Goal: Navigation & Orientation: Find specific page/section

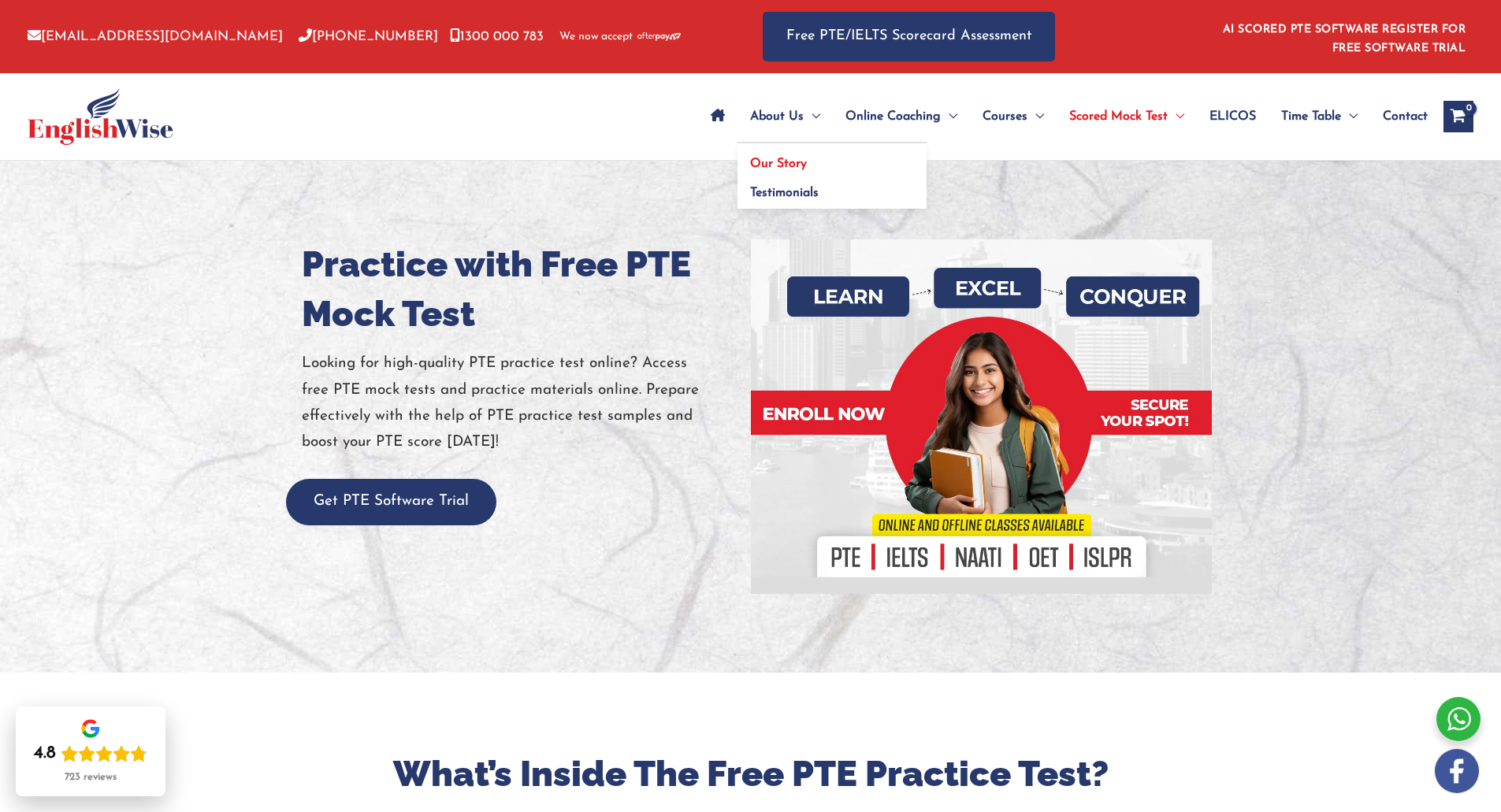
click at [802, 165] on span "Our Story" at bounding box center [778, 164] width 57 height 13
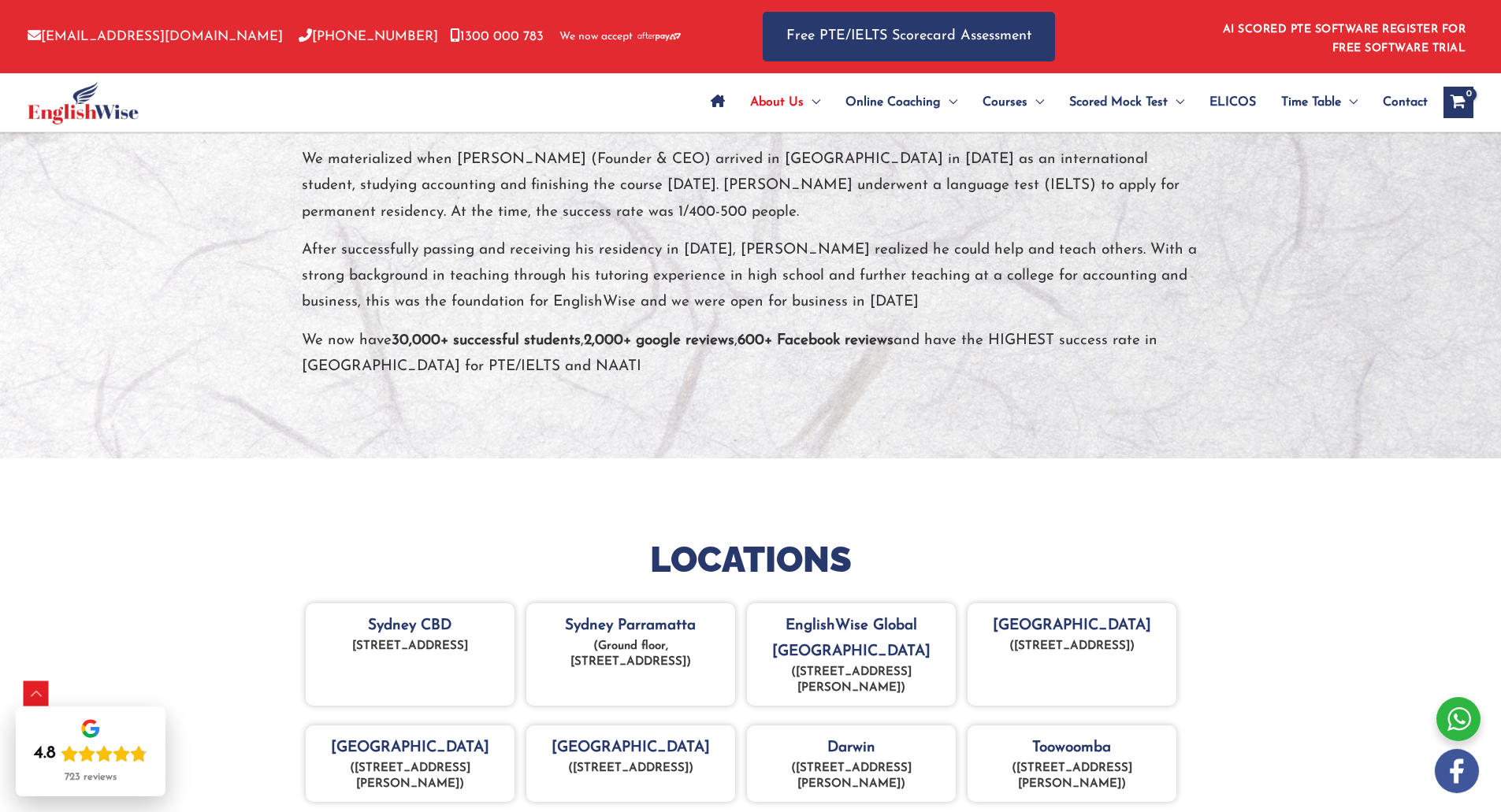
scroll to position [315, 0]
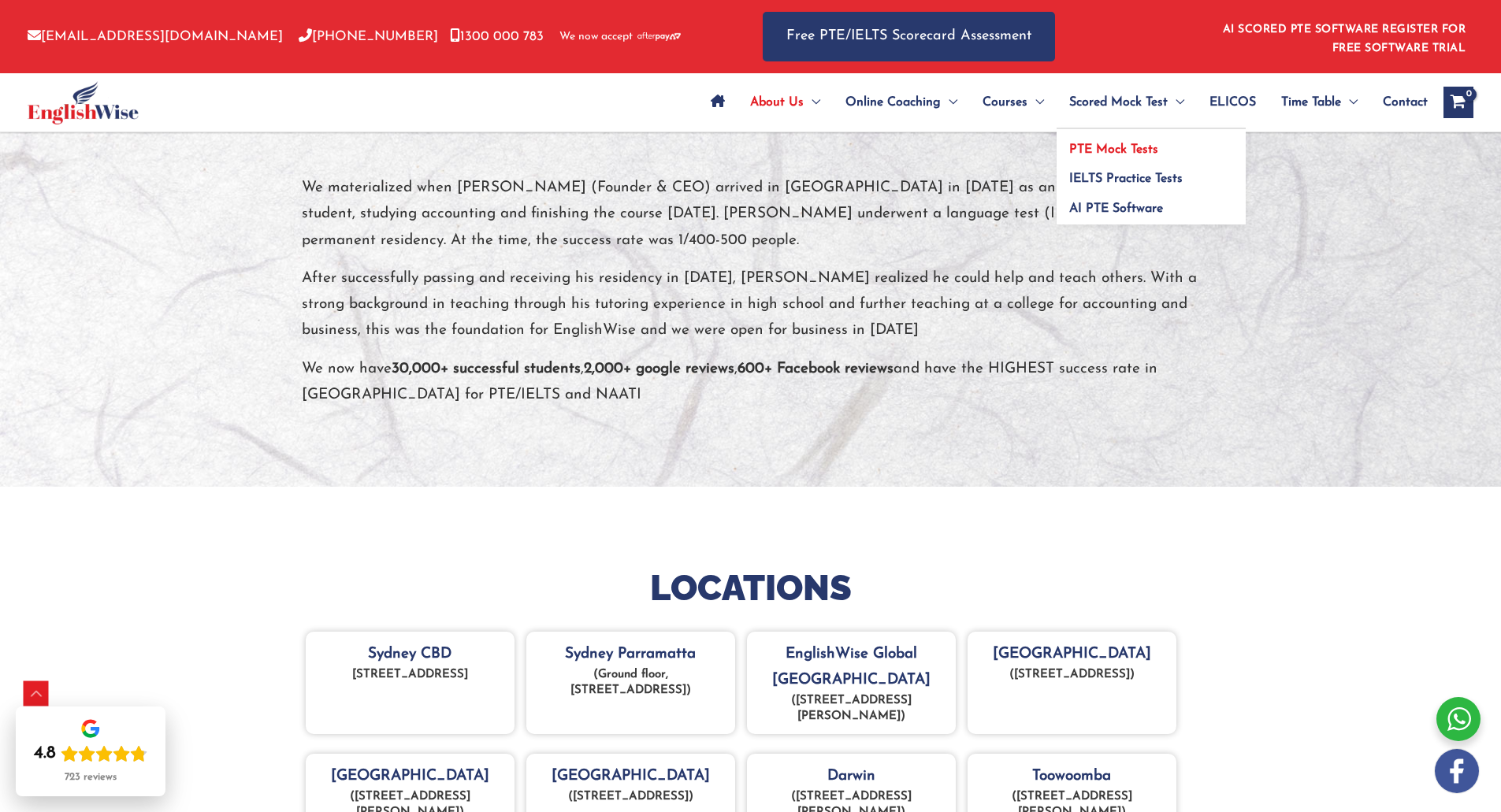
click at [1130, 147] on span "PTE Mock Tests" at bounding box center [1114, 149] width 89 height 13
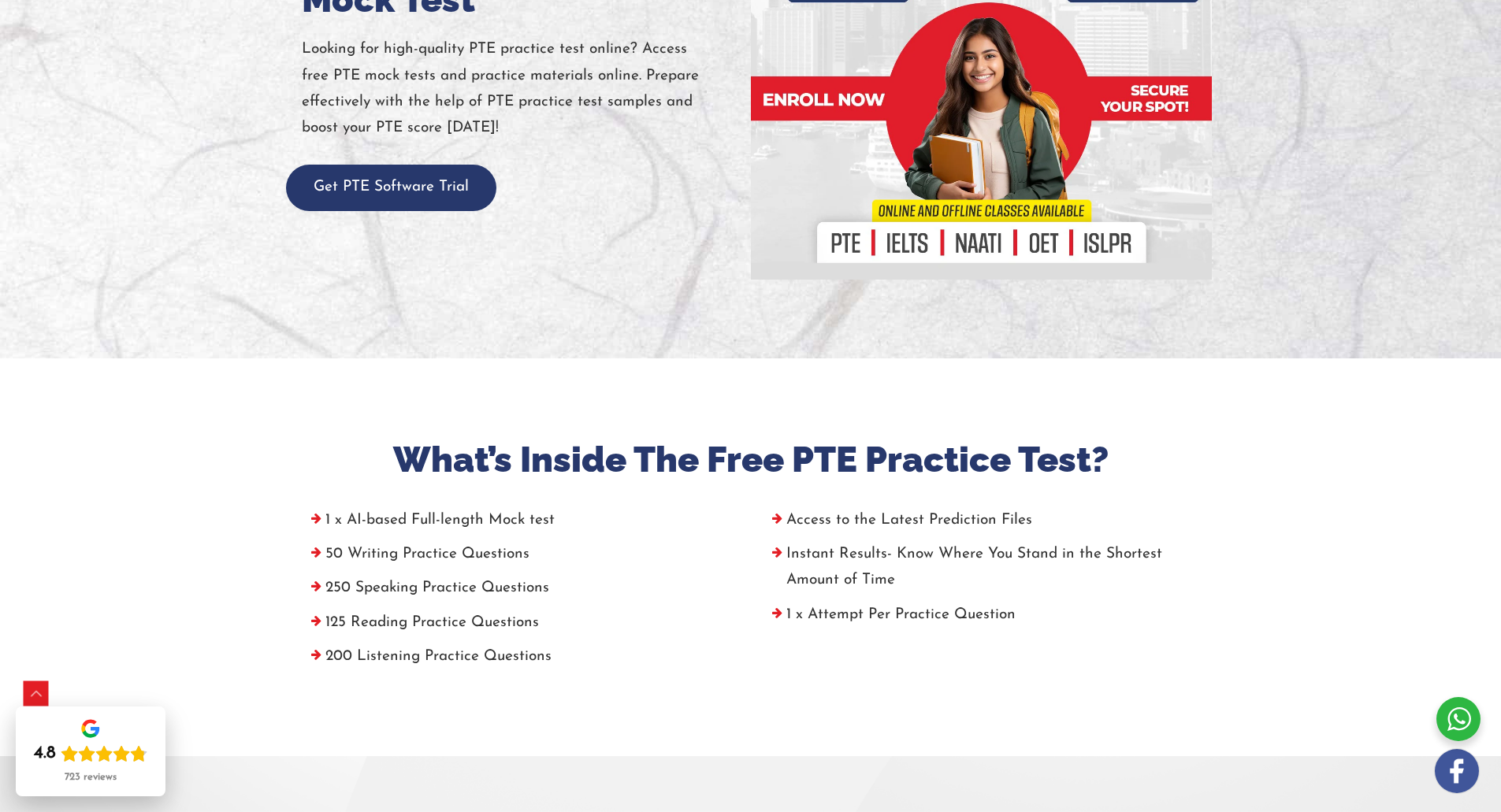
scroll to position [315, 0]
